Goal: Use online tool/utility

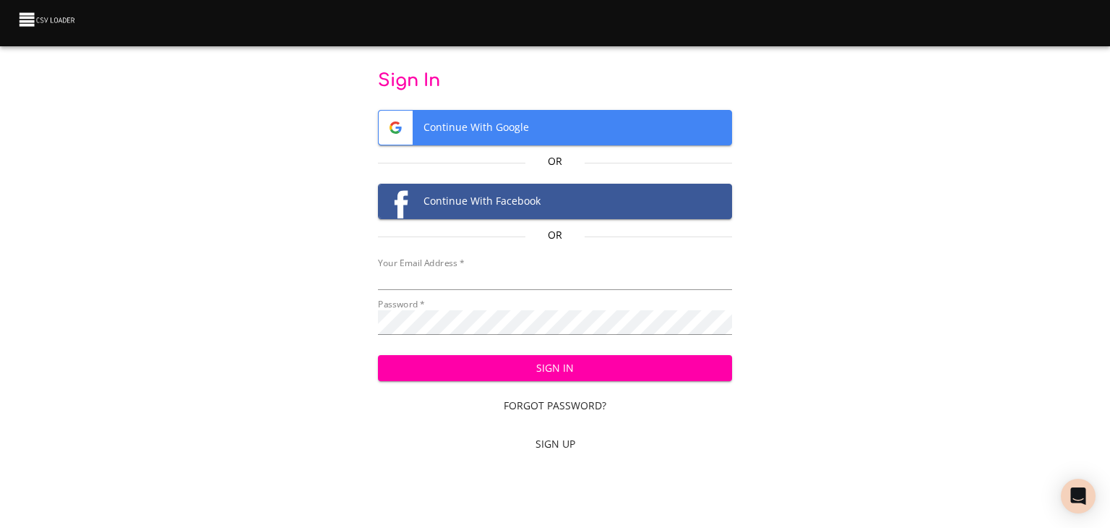
type input "[EMAIL_ADDRESS][DOMAIN_NAME]"
click at [578, 382] on button "Sign In" at bounding box center [555, 368] width 355 height 27
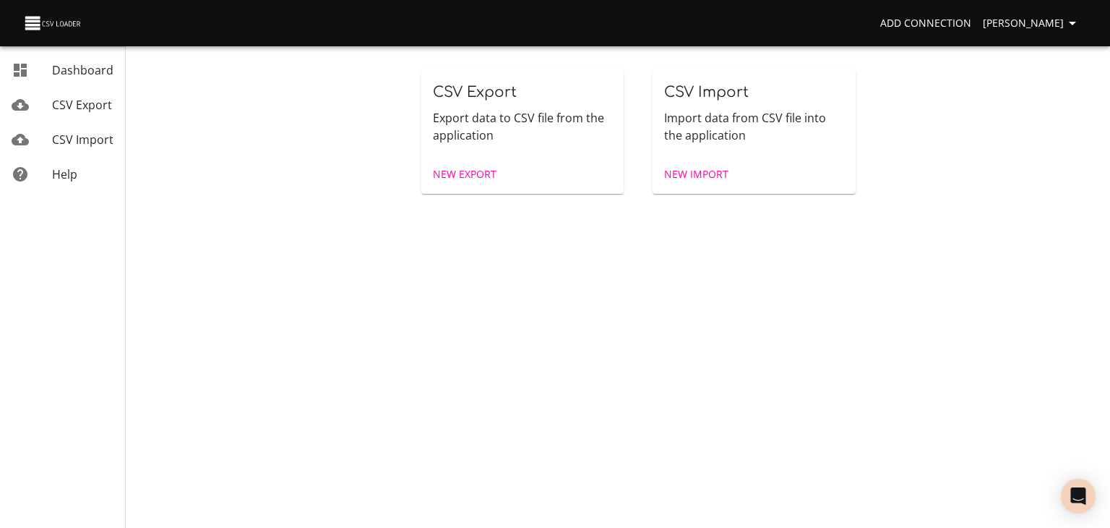
click at [90, 147] on span "CSV Import" at bounding box center [82, 140] width 61 height 16
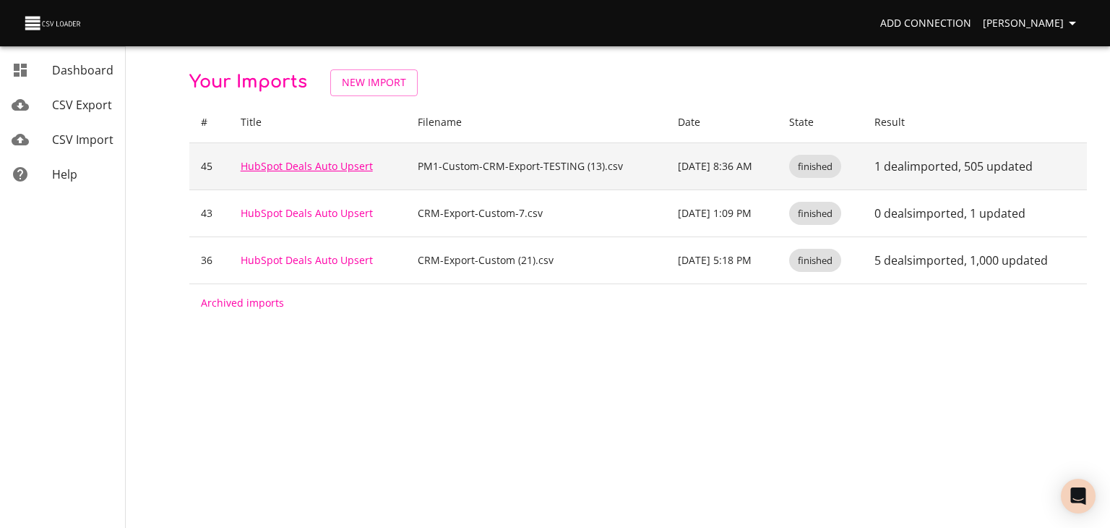
click at [313, 171] on link "HubSpot Deals Auto Upsert" at bounding box center [307, 166] width 132 height 14
